Goal: Navigation & Orientation: Find specific page/section

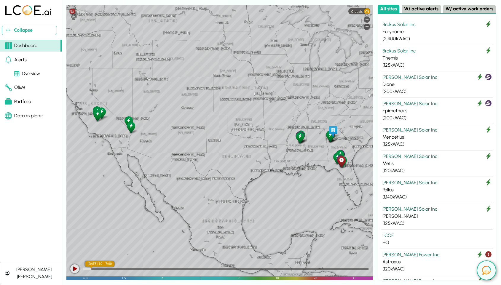
click at [23, 276] on div "tejus.parikh" at bounding box center [34, 273] width 45 height 14
click at [39, 261] on link "Logout tejus.parikh" at bounding box center [55, 260] width 86 height 6
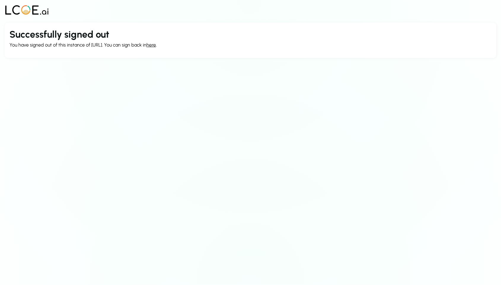
click at [153, 44] on link "here" at bounding box center [151, 45] width 9 height 6
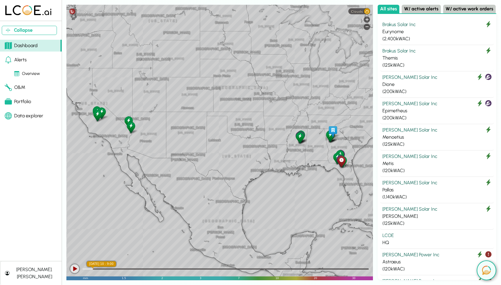
click at [358, 12] on span "Clouds" at bounding box center [357, 11] width 12 height 4
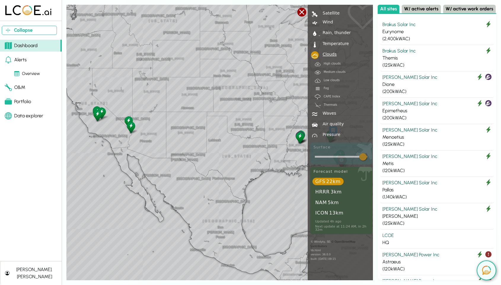
click at [334, 34] on div "Rain, thunder" at bounding box center [335, 33] width 31 height 4
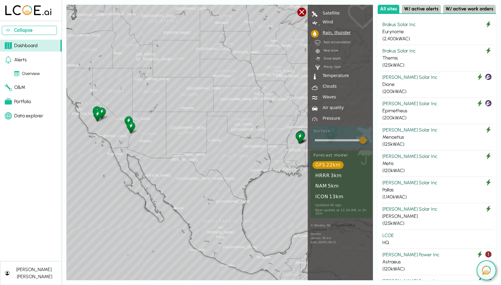
click at [328, 22] on div "Wind" at bounding box center [326, 22] width 13 height 4
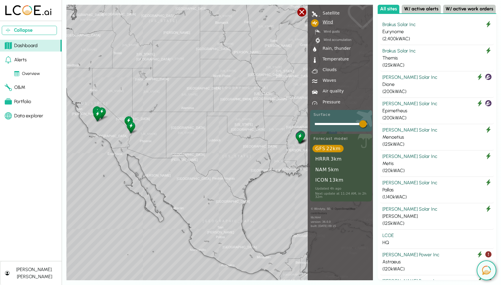
click at [331, 11] on div "Satellite" at bounding box center [330, 13] width 20 height 4
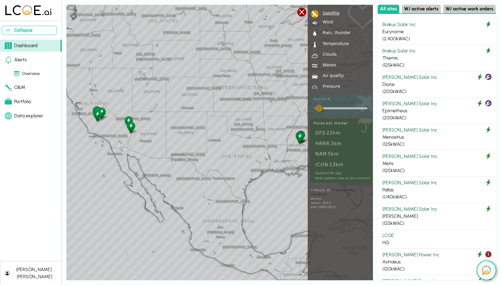
click at [304, 14] on div at bounding box center [302, 12] width 9 height 9
